Goal: Transaction & Acquisition: Download file/media

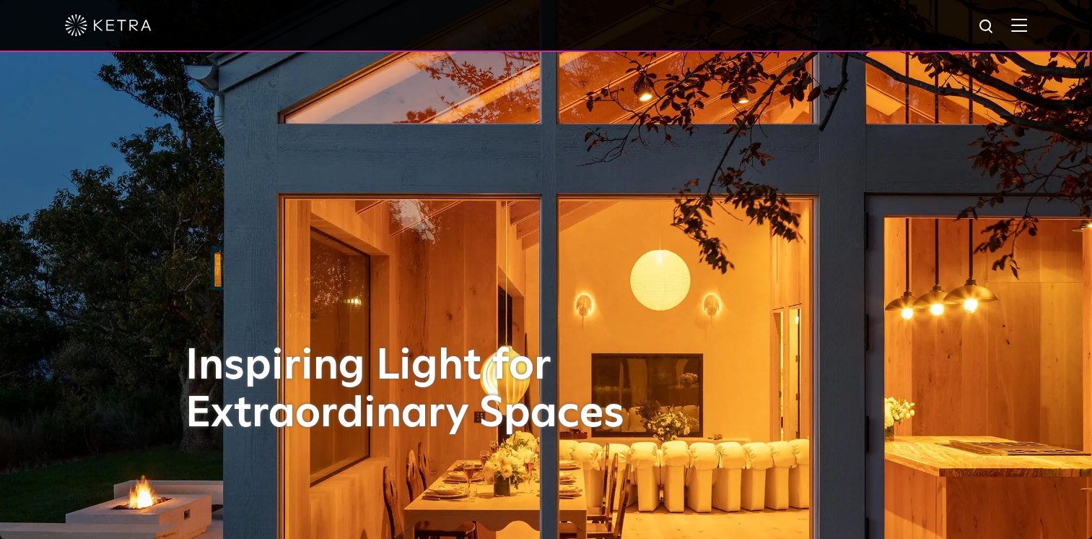
click at [1027, 17] on div at bounding box center [546, 25] width 962 height 51
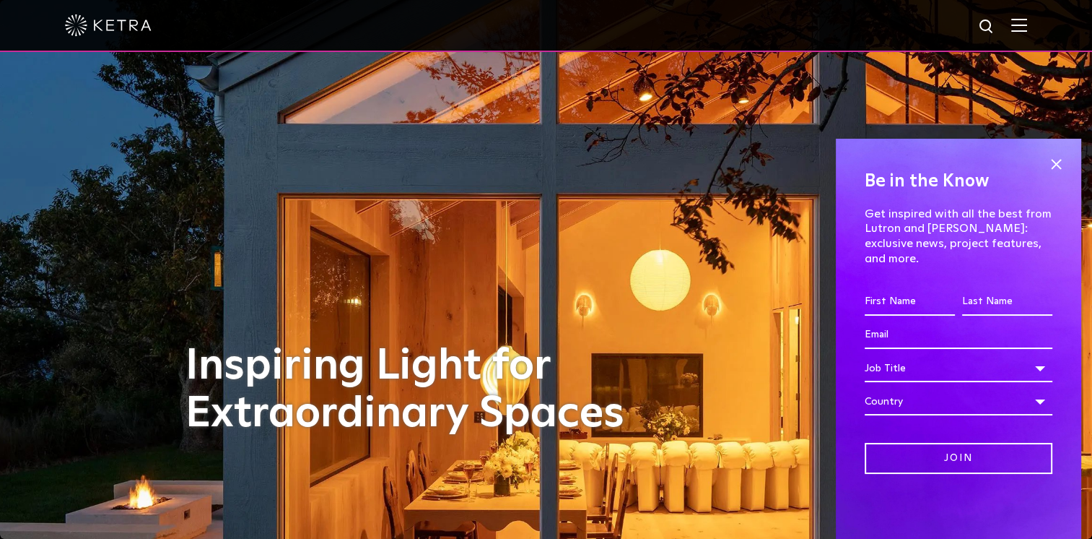
click at [1027, 27] on img at bounding box center [1020, 25] width 16 height 14
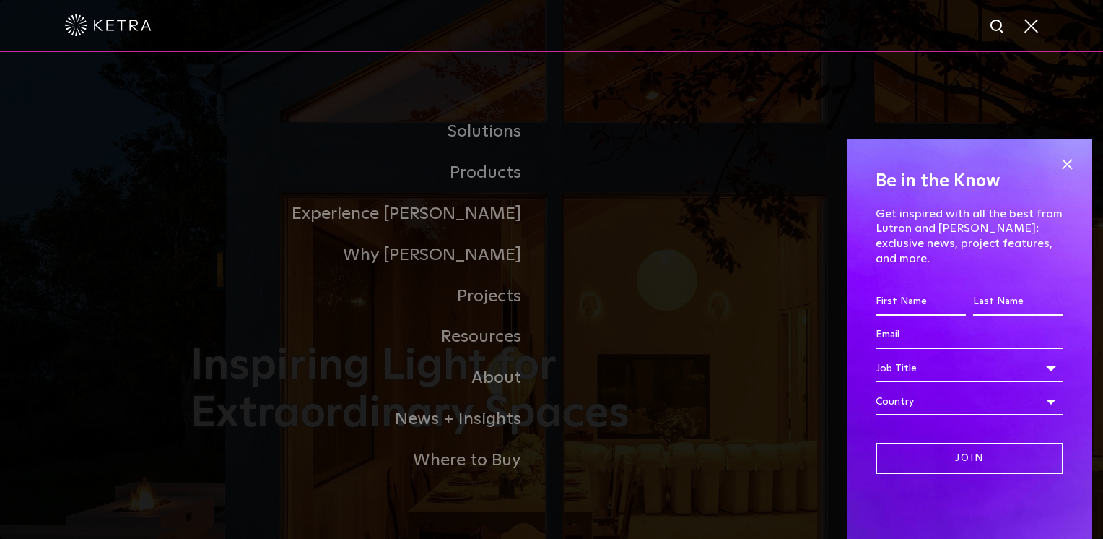
click at [0, 0] on link "Residential Products" at bounding box center [0, 0] width 0 height 0
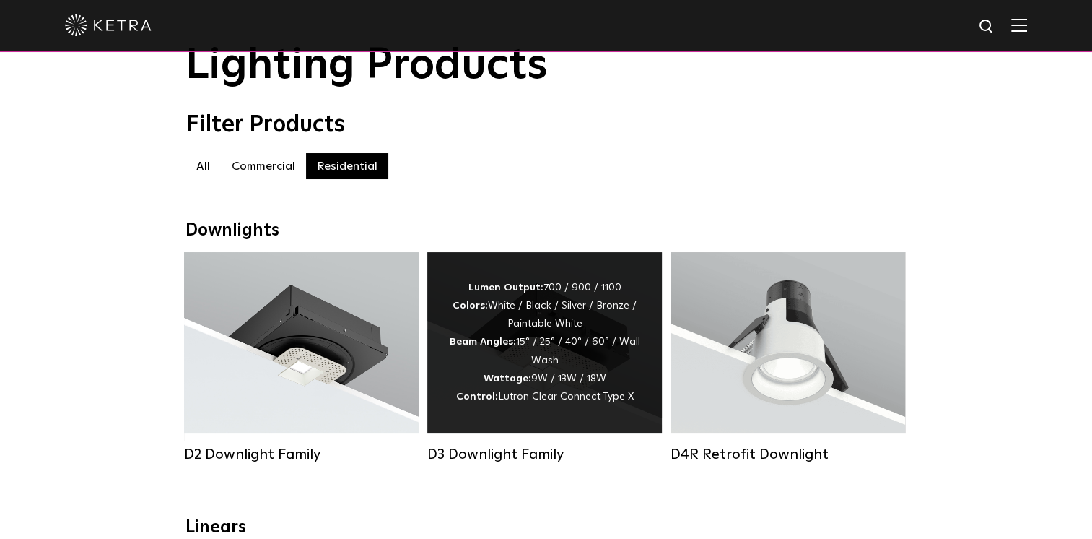
scroll to position [144, 0]
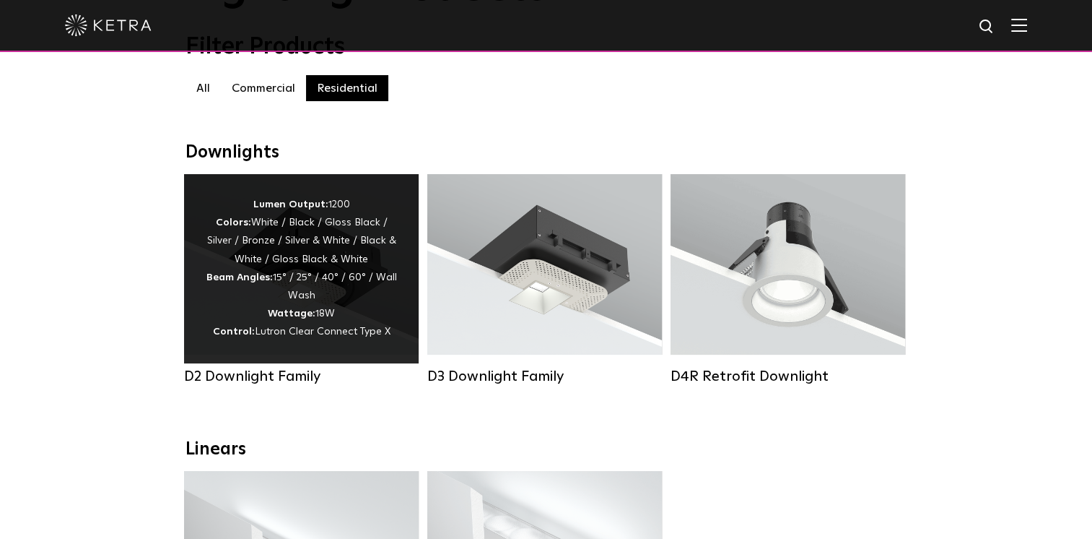
click at [361, 305] on div "Lumen Output: 1200 Colors: White / Black / Gloss Black / Silver / Bronze / Silv…" at bounding box center [301, 269] width 191 height 146
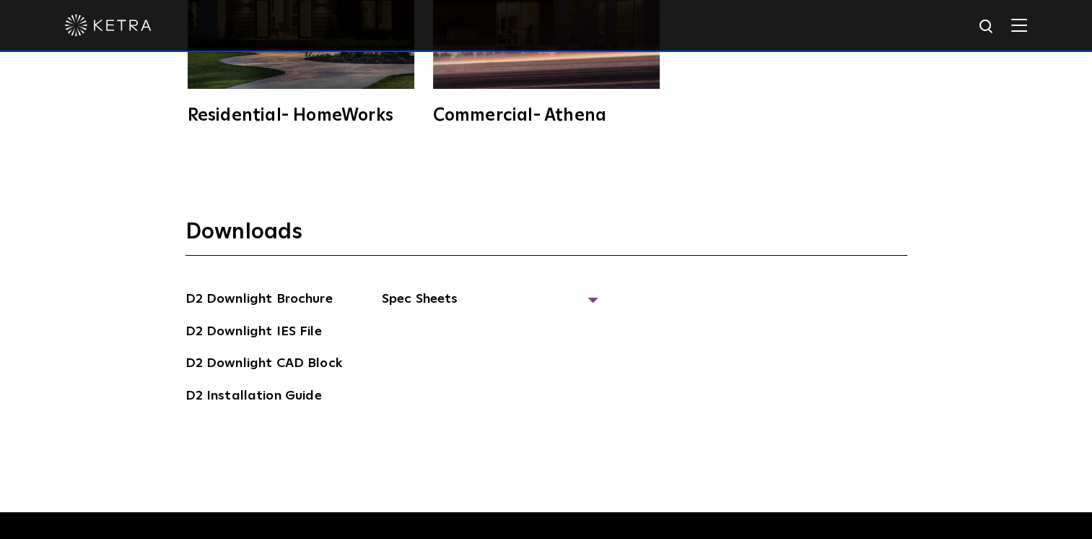
scroll to position [3746, 0]
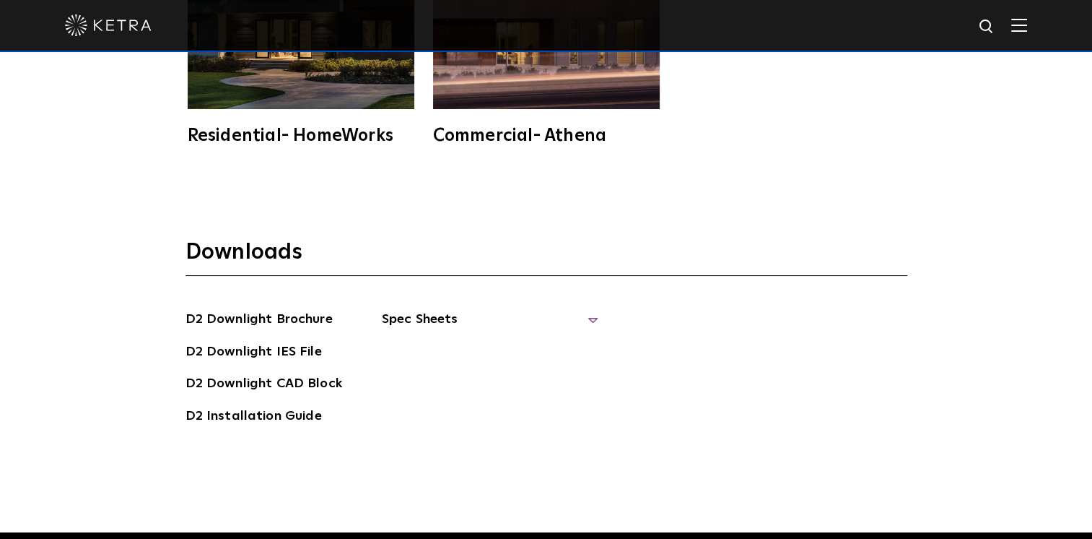
click at [583, 309] on span "Spec Sheets" at bounding box center [490, 325] width 217 height 32
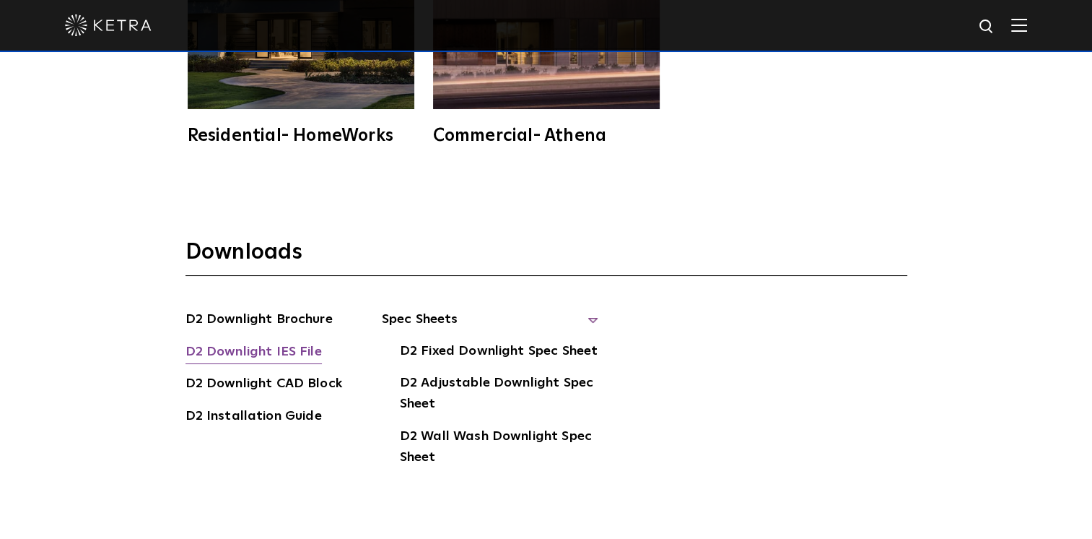
click at [287, 342] on link "D2 Downlight IES File" at bounding box center [254, 353] width 136 height 23
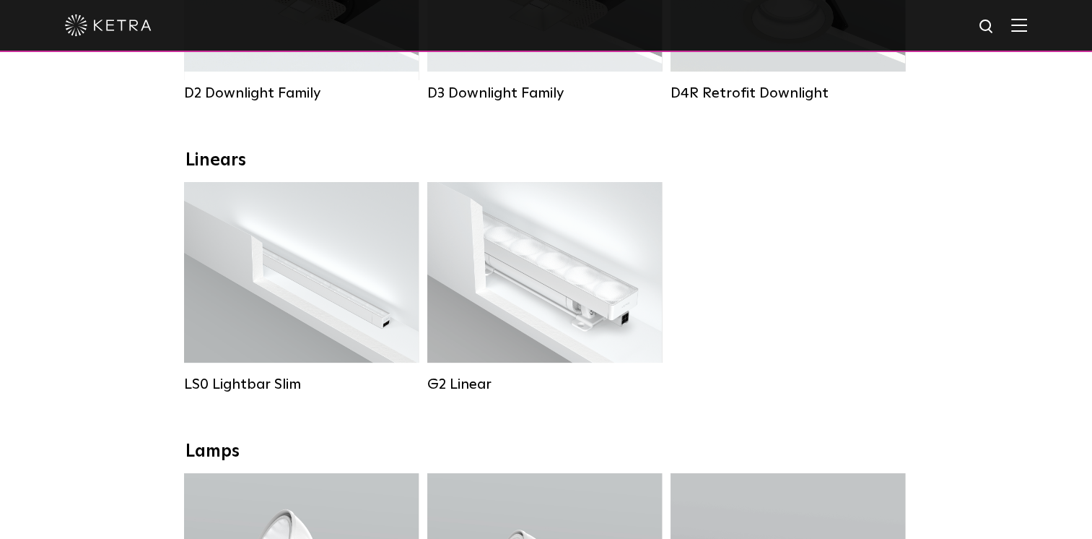
scroll to position [433, 0]
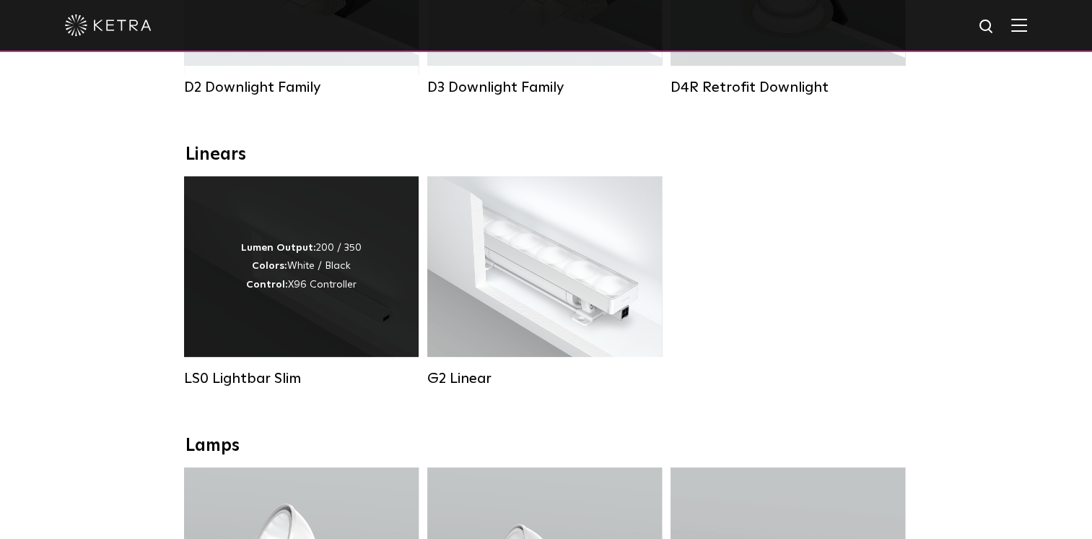
click at [355, 276] on div "Lumen Output: 200 / 350 Colors: White / Black Control: X96 Controller" at bounding box center [301, 266] width 121 height 55
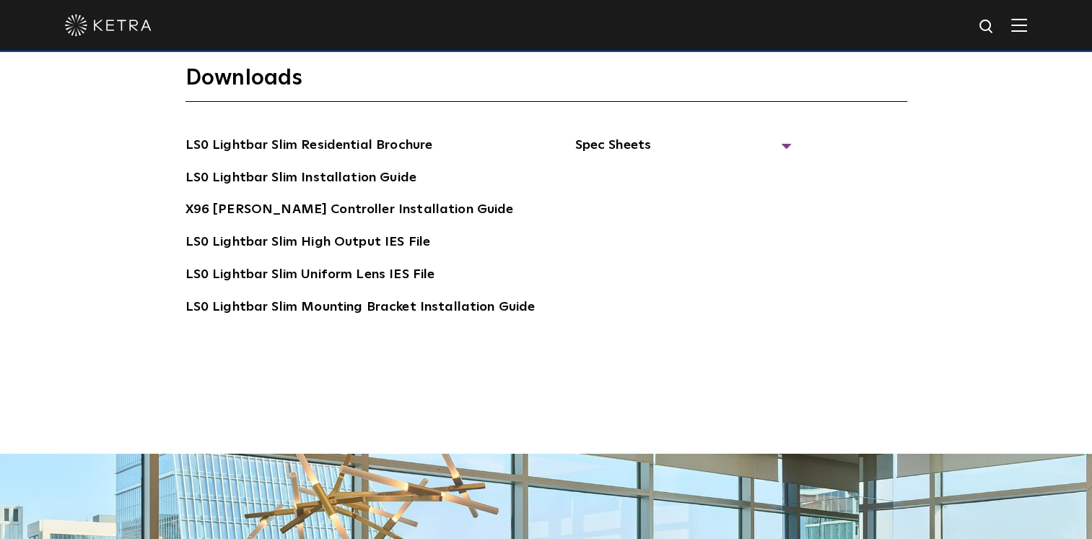
scroll to position [2671, 0]
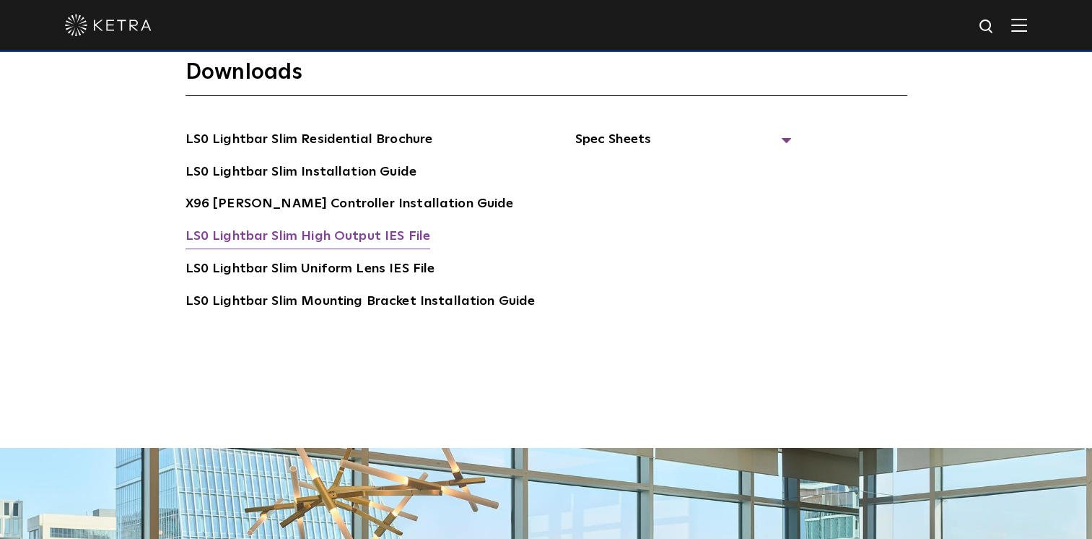
click at [378, 226] on link "LS0 Lightbar Slim High Output IES File" at bounding box center [308, 237] width 245 height 23
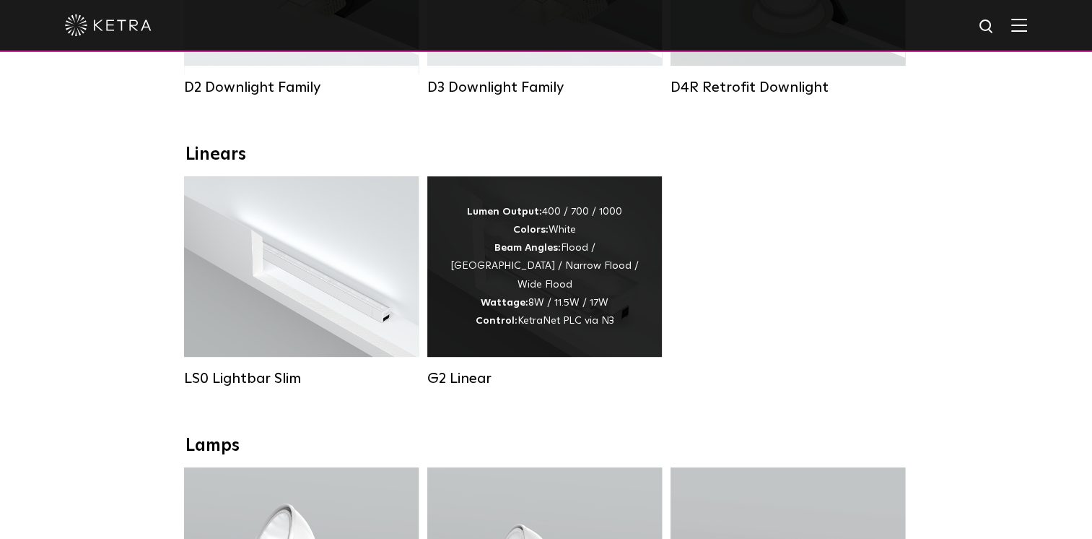
click at [626, 340] on div "Lumen Output: 400 / 700 / 1000 Colors: White Beam Angles: Flood / Graze / Narro…" at bounding box center [544, 266] width 235 height 181
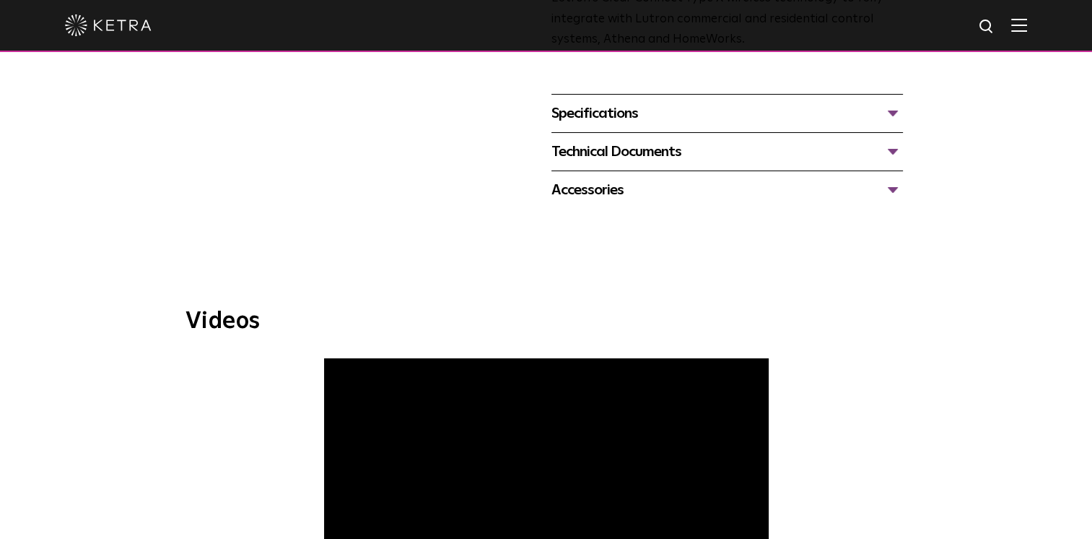
scroll to position [505, 0]
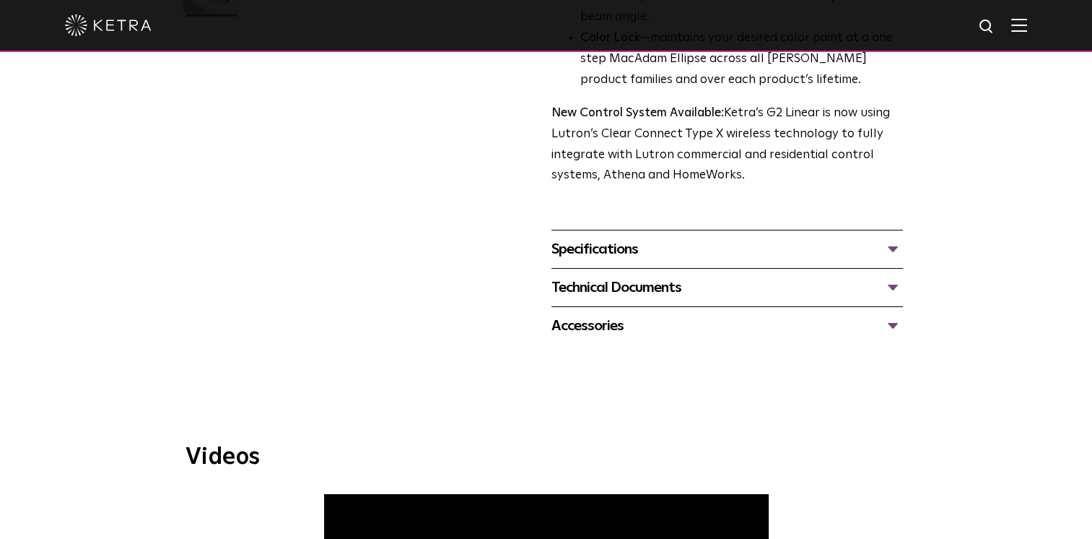
click at [892, 245] on div "Specifications" at bounding box center [728, 249] width 352 height 23
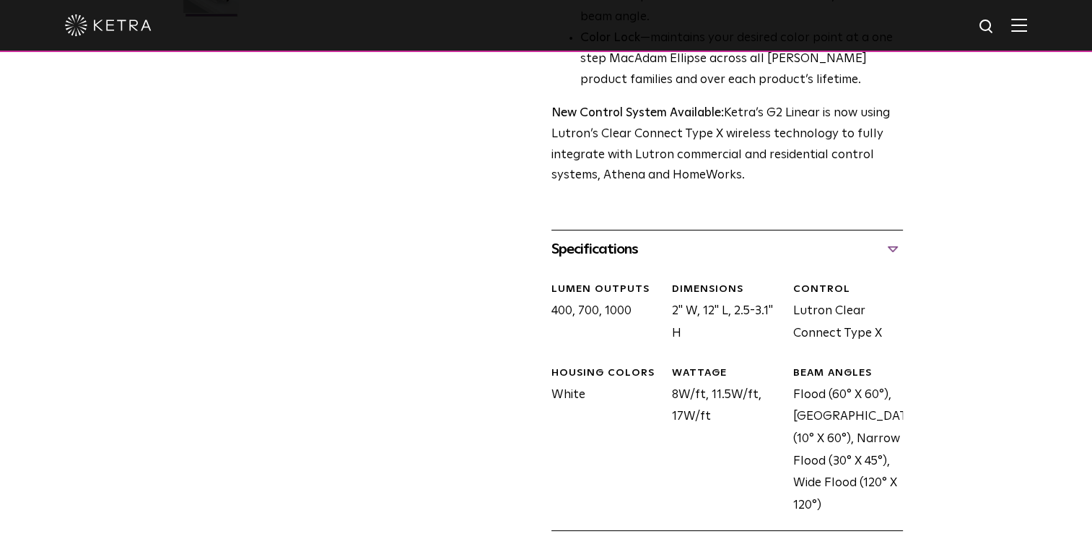
click at [892, 245] on div "Specifications" at bounding box center [728, 249] width 352 height 23
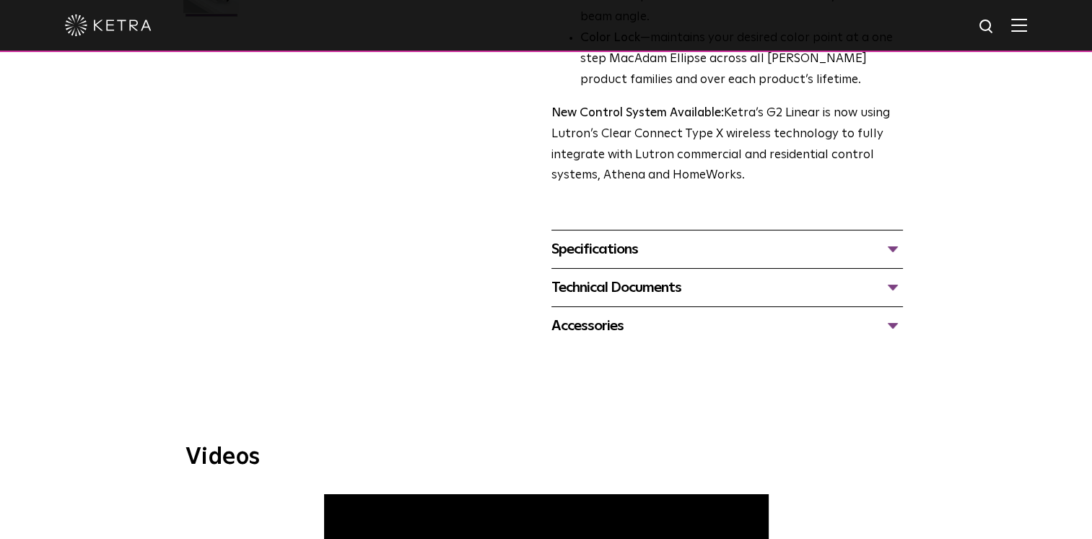
click at [887, 293] on div "Technical Documents" at bounding box center [728, 287] width 352 height 23
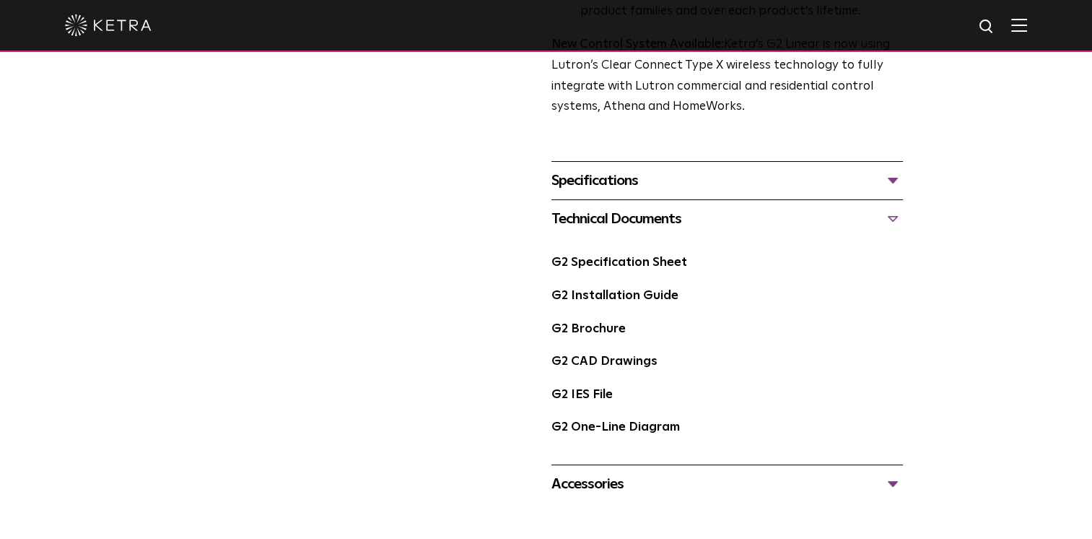
scroll to position [578, 0]
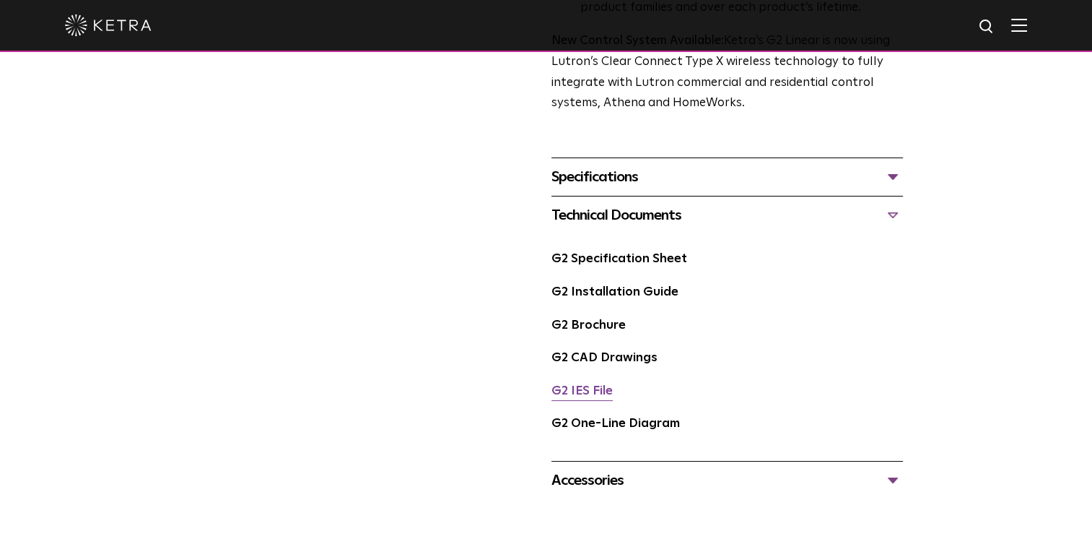
click at [581, 396] on link "G2 IES File" at bounding box center [582, 391] width 61 height 12
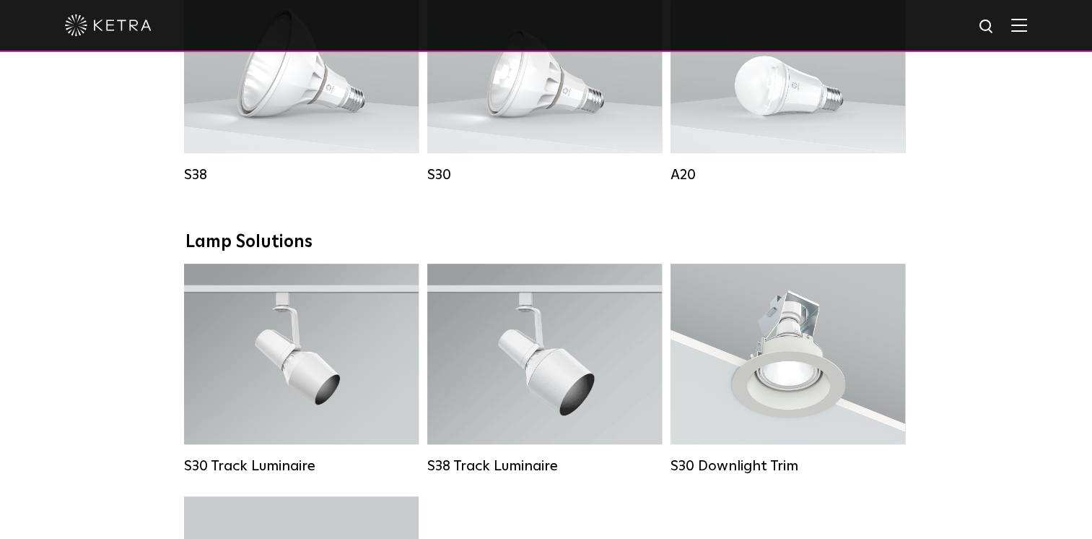
scroll to position [1011, 0]
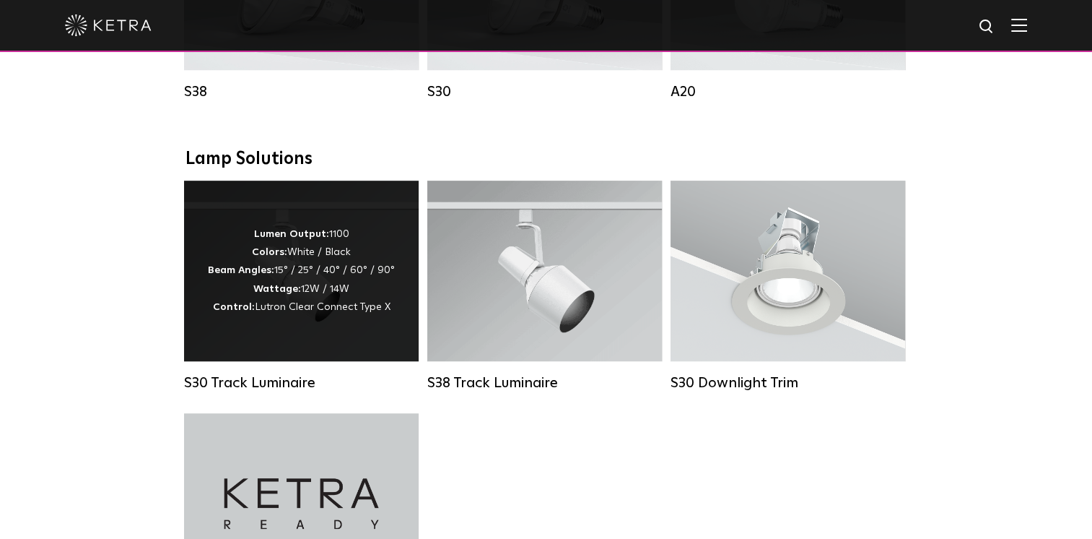
click at [357, 305] on div "Lumen Output: 1100 Colors: White / Black Beam Angles: 15° / 25° / 40° / 60° / 9…" at bounding box center [301, 270] width 187 height 91
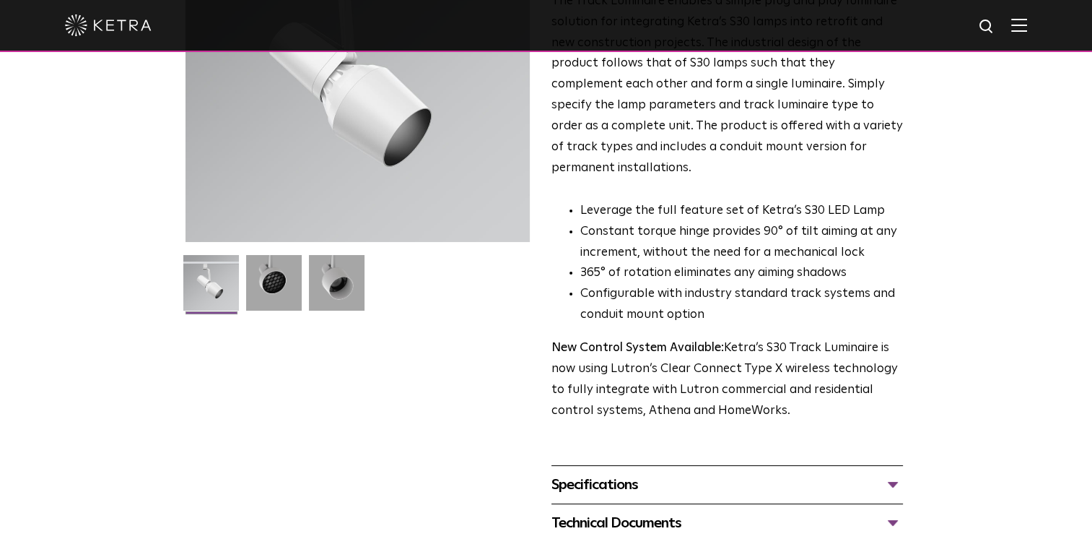
scroll to position [505, 0]
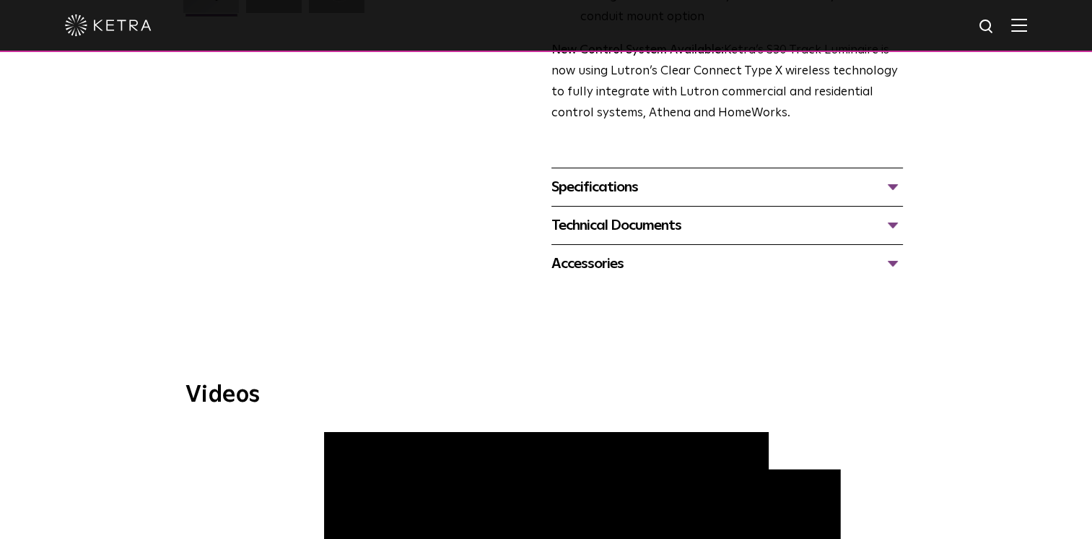
click at [897, 214] on div "Technical Documents" at bounding box center [728, 225] width 352 height 23
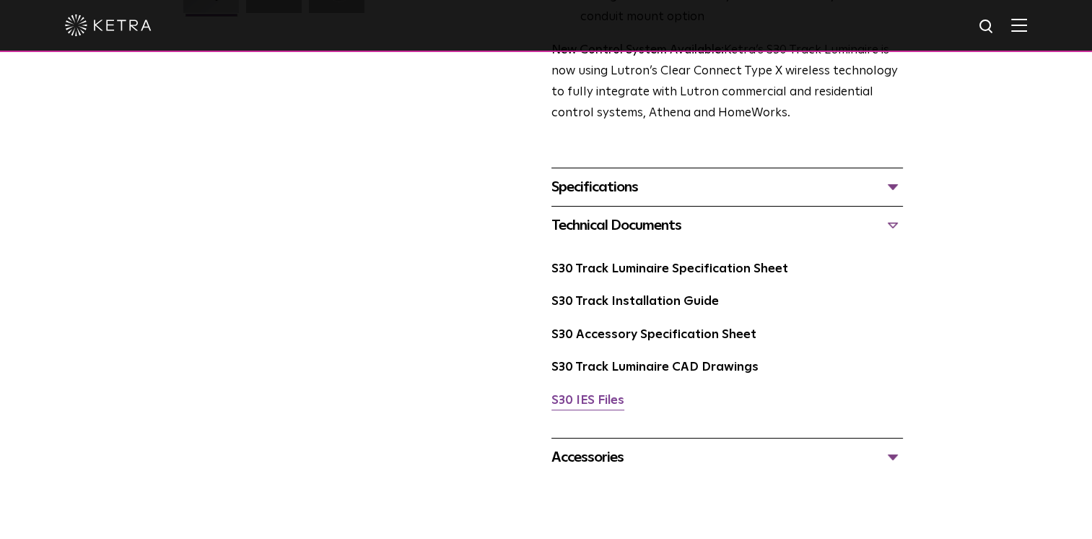
click at [612, 394] on link "S30 IES Files" at bounding box center [588, 400] width 73 height 12
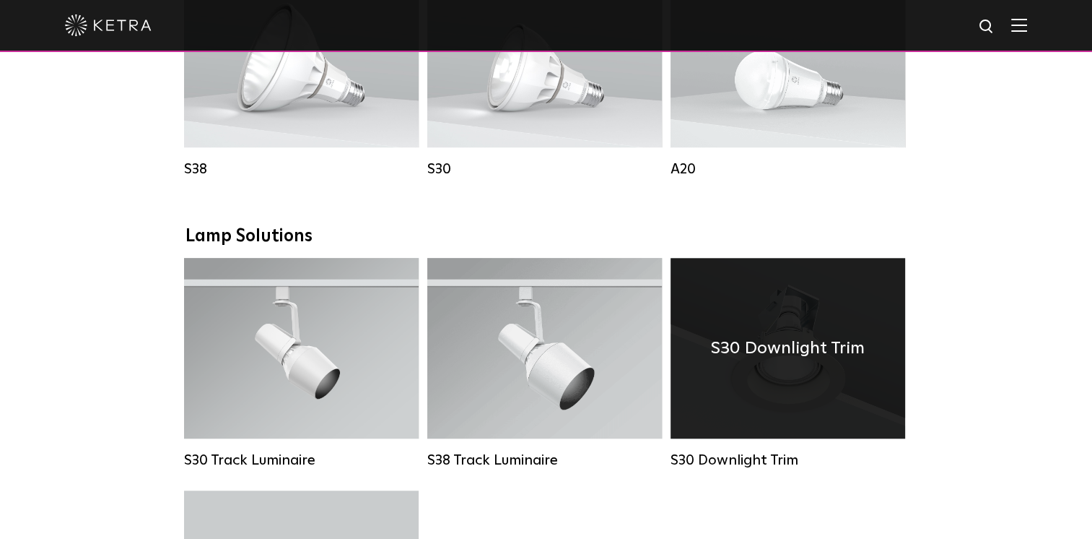
scroll to position [794, 0]
